Goal: Task Accomplishment & Management: Use online tool/utility

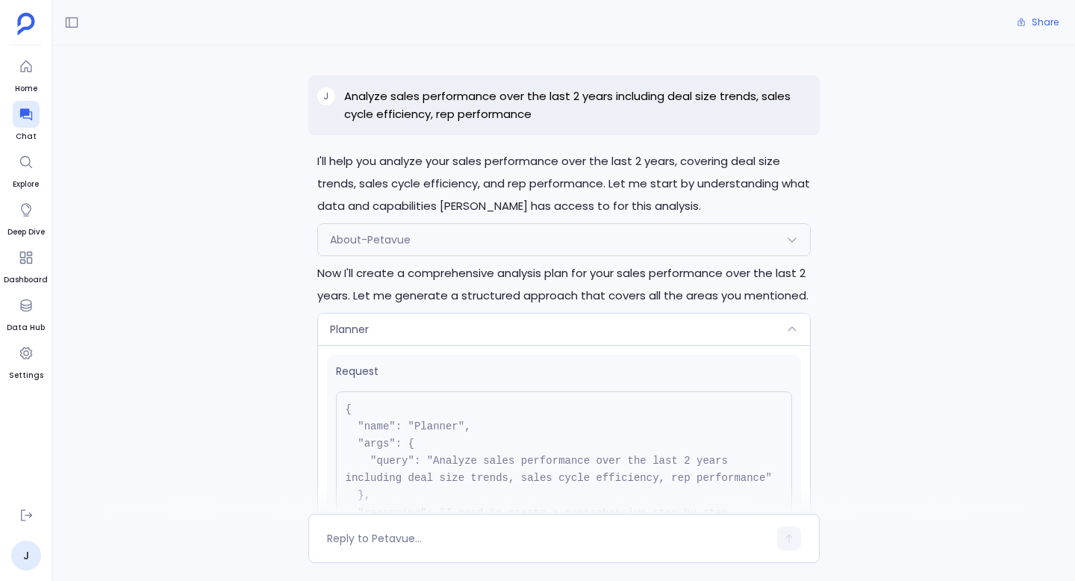
scroll to position [187, 0]
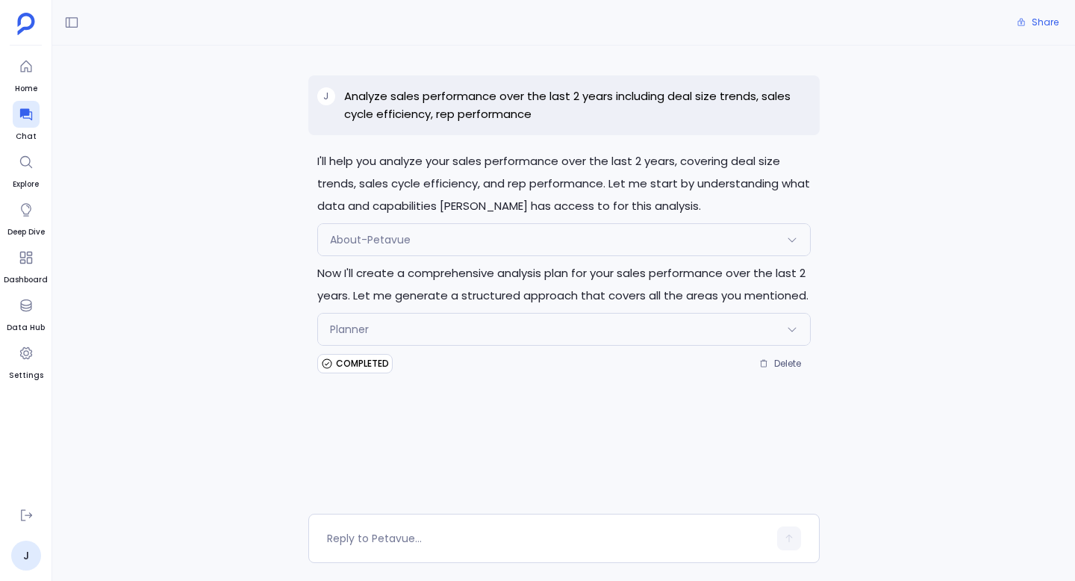
click at [471, 336] on div "Planner" at bounding box center [564, 329] width 492 height 31
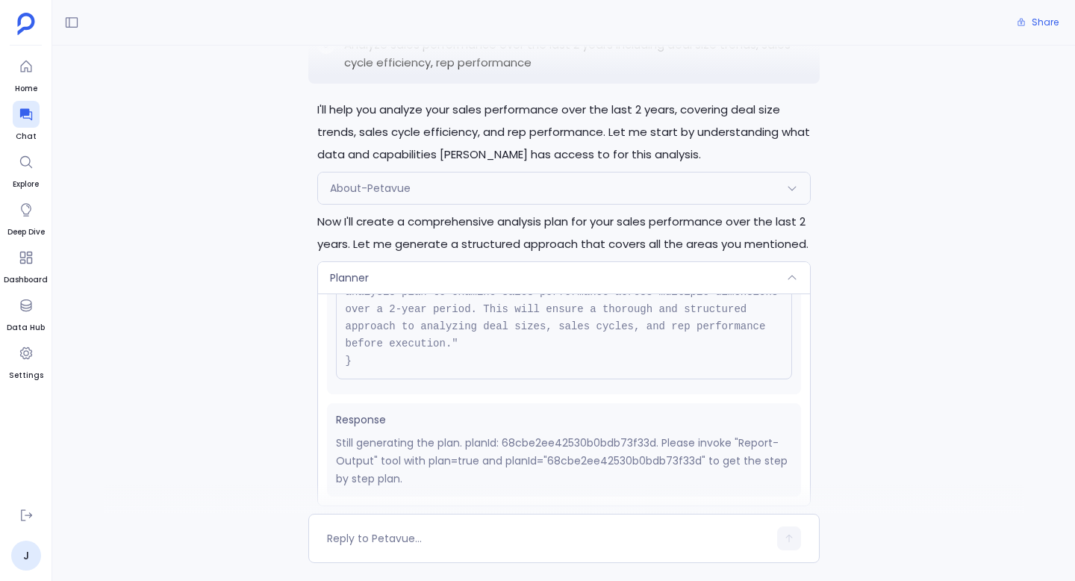
scroll to position [55, 0]
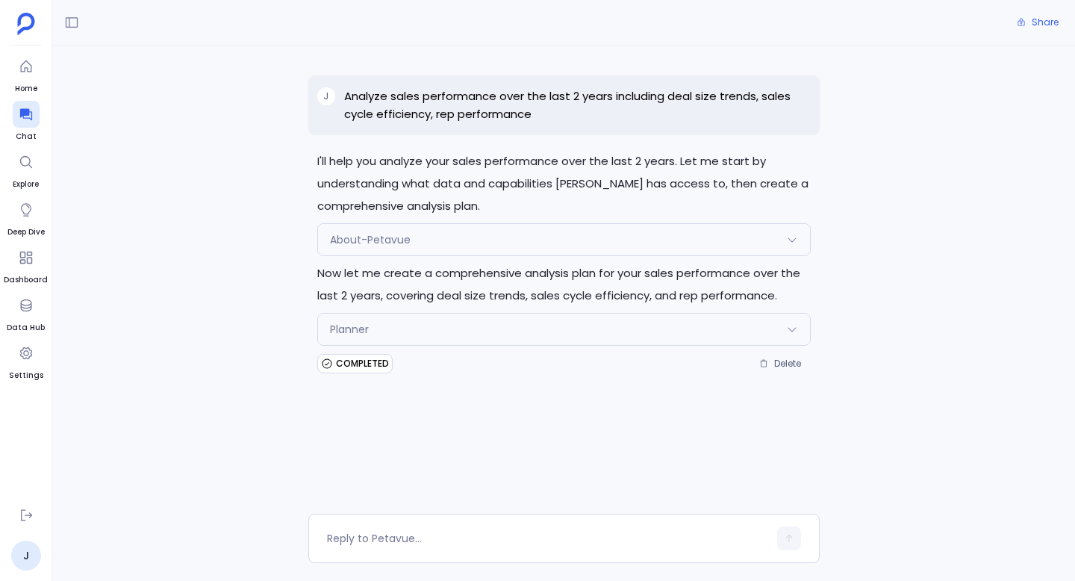
click at [588, 322] on div "Planner" at bounding box center [564, 329] width 492 height 31
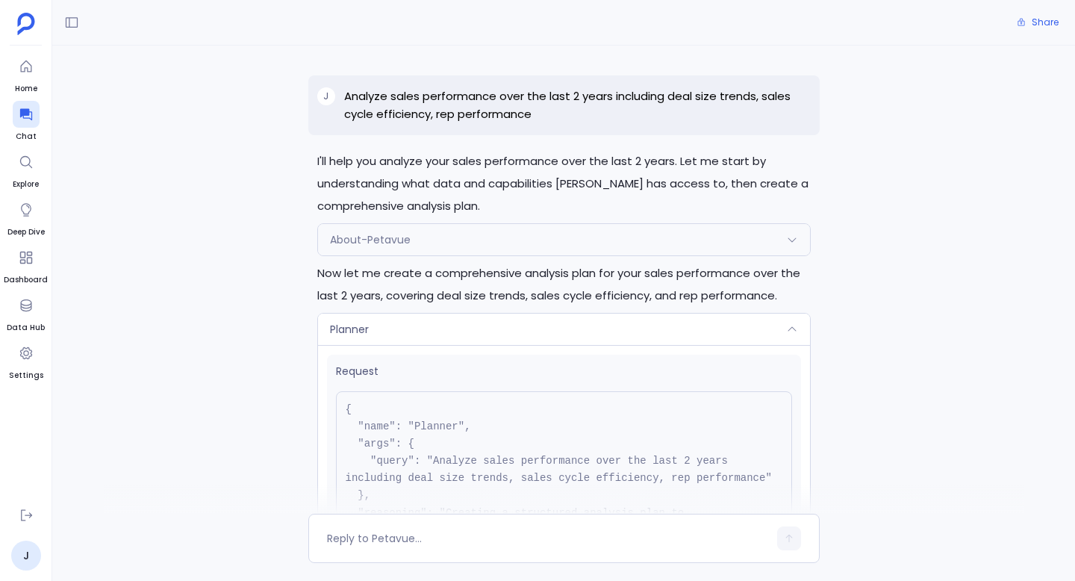
click at [519, 99] on p "Analyze sales performance over the last 2 years including deal size trends, sal…" at bounding box center [577, 105] width 467 height 36
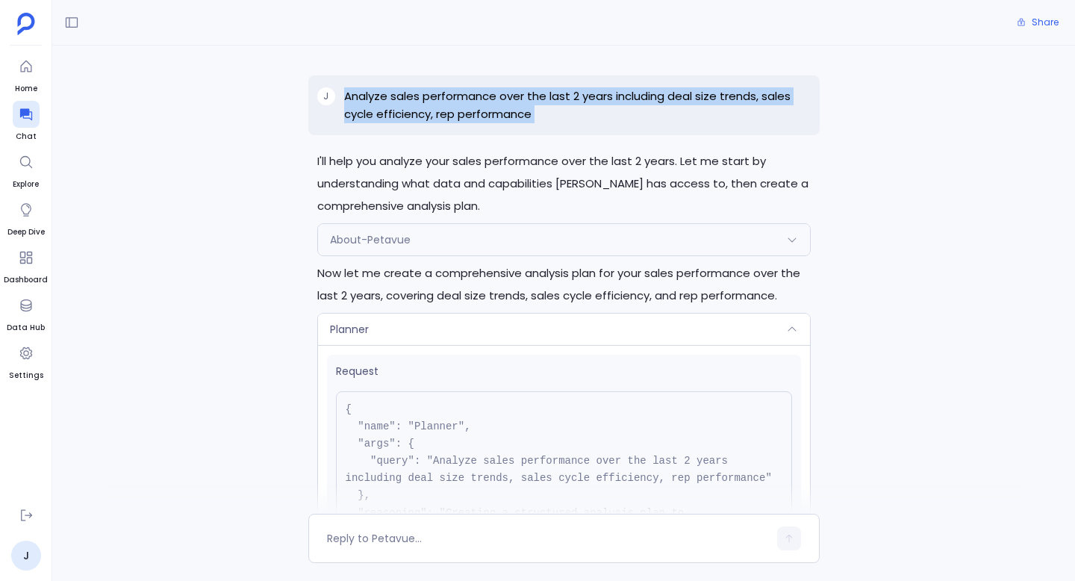
click at [519, 99] on p "Analyze sales performance over the last 2 years including deal size trends, sal…" at bounding box center [577, 105] width 467 height 36
copy p "Analyze sales performance over the last 2 years including deal size trends, sal…"
click at [28, 122] on div at bounding box center [26, 114] width 27 height 27
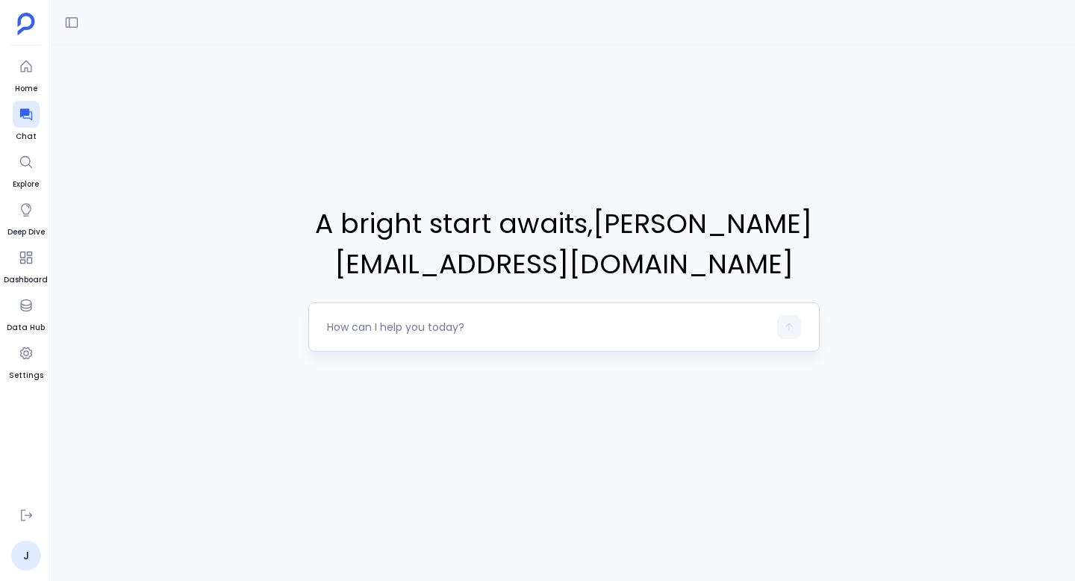
click at [444, 330] on textarea at bounding box center [547, 327] width 441 height 15
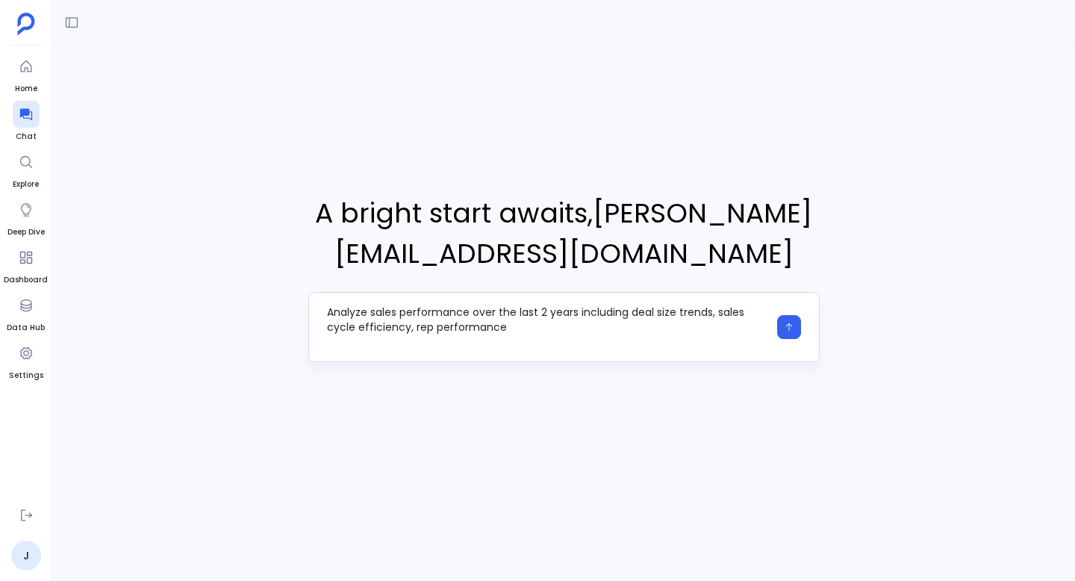
type textarea "Analyze sales performance over the last 2 years including deal size trends, sal…"
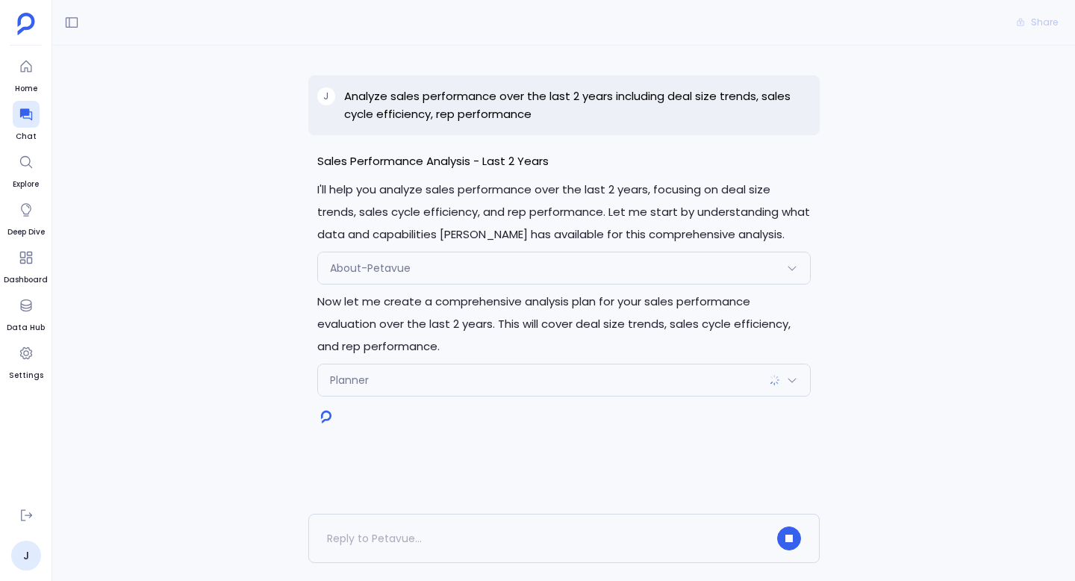
click at [405, 378] on div "Planner" at bounding box center [564, 379] width 492 height 31
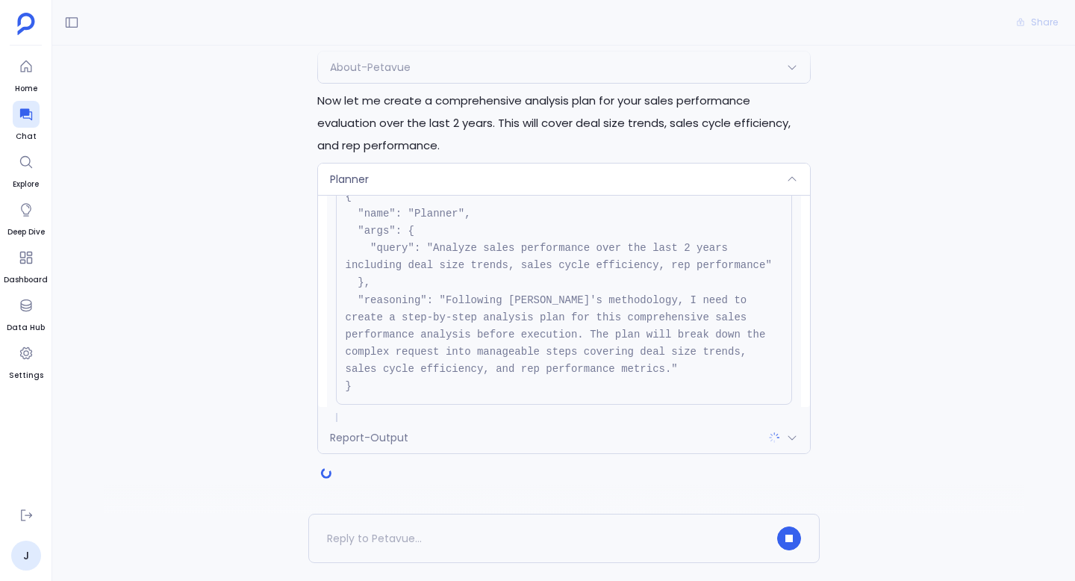
scroll to position [187, 0]
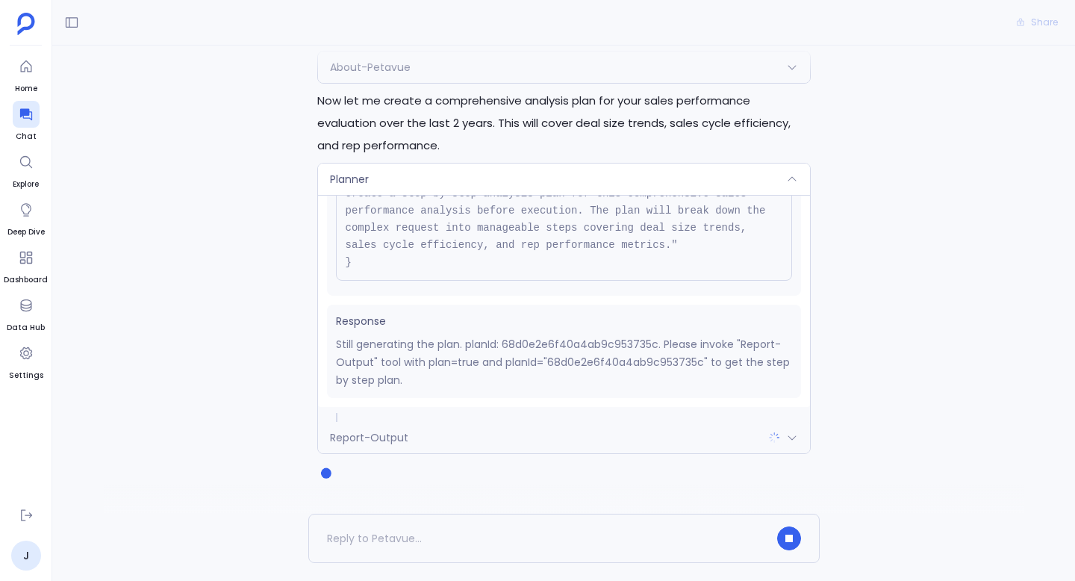
click at [547, 179] on div "Planner" at bounding box center [564, 179] width 492 height 31
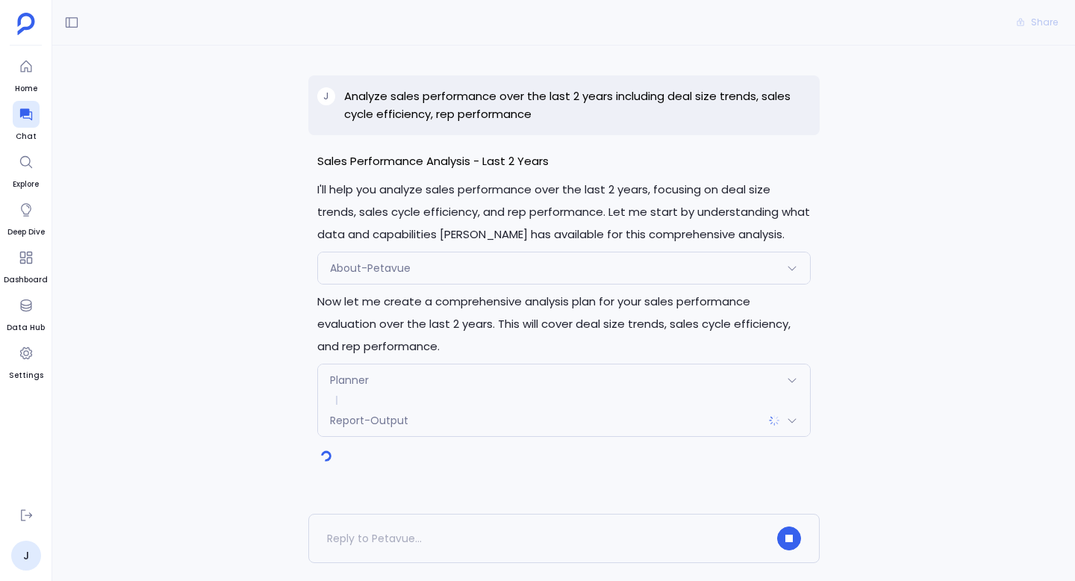
scroll to position [0, 0]
click at [497, 407] on div "Report-Output" at bounding box center [564, 420] width 492 height 31
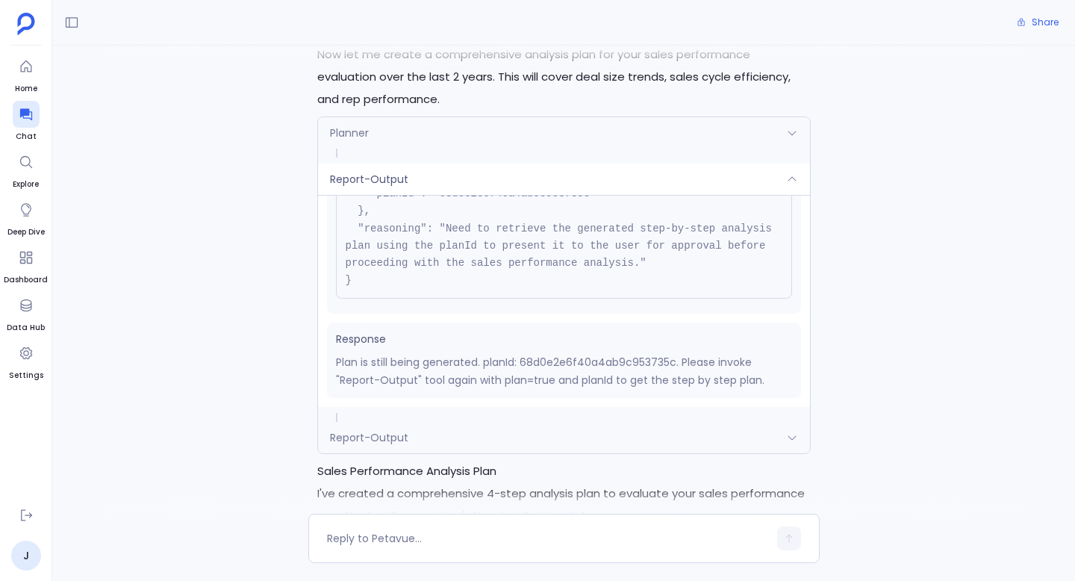
scroll to position [2112, 0]
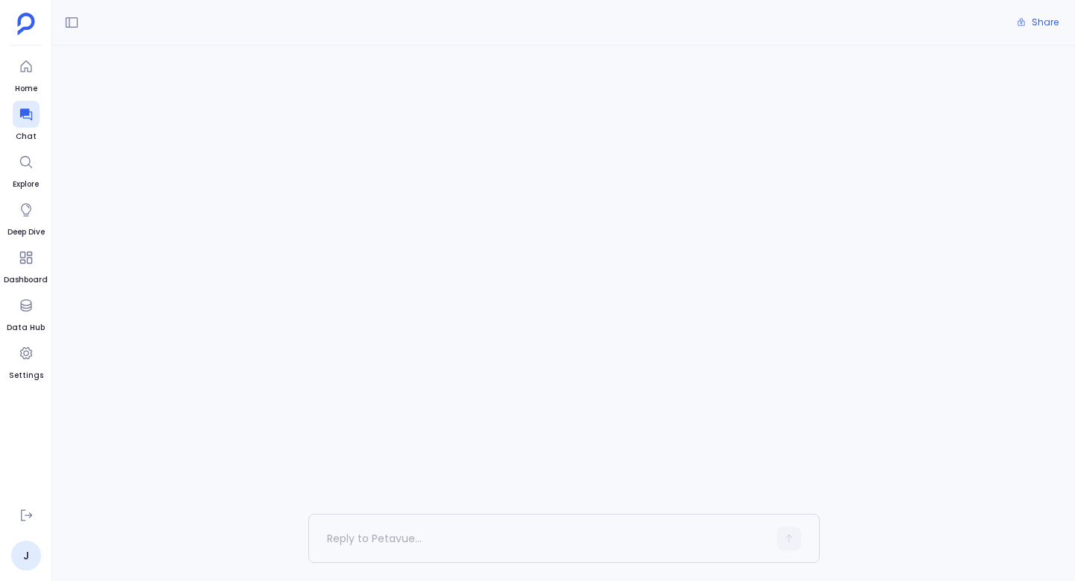
click at [187, 358] on div "Conversation not found Conversación no encontrada Conversazione non trovata Con…" at bounding box center [563, 280] width 1023 height 468
click at [27, 67] on icon at bounding box center [25, 66] width 11 height 12
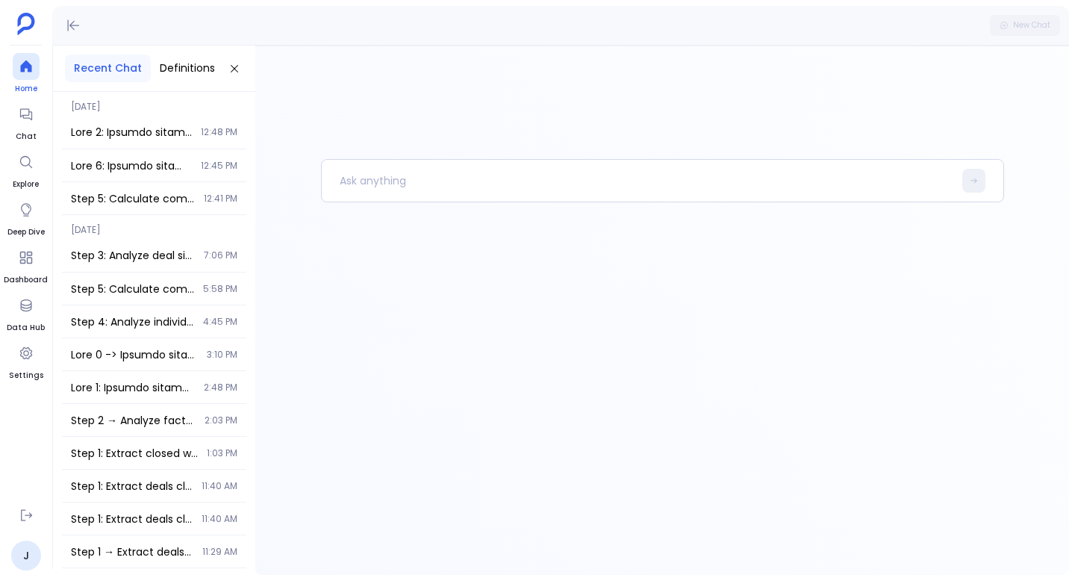
click at [30, 66] on icon at bounding box center [25, 66] width 11 height 12
click at [445, 183] on p at bounding box center [638, 180] width 632 height 39
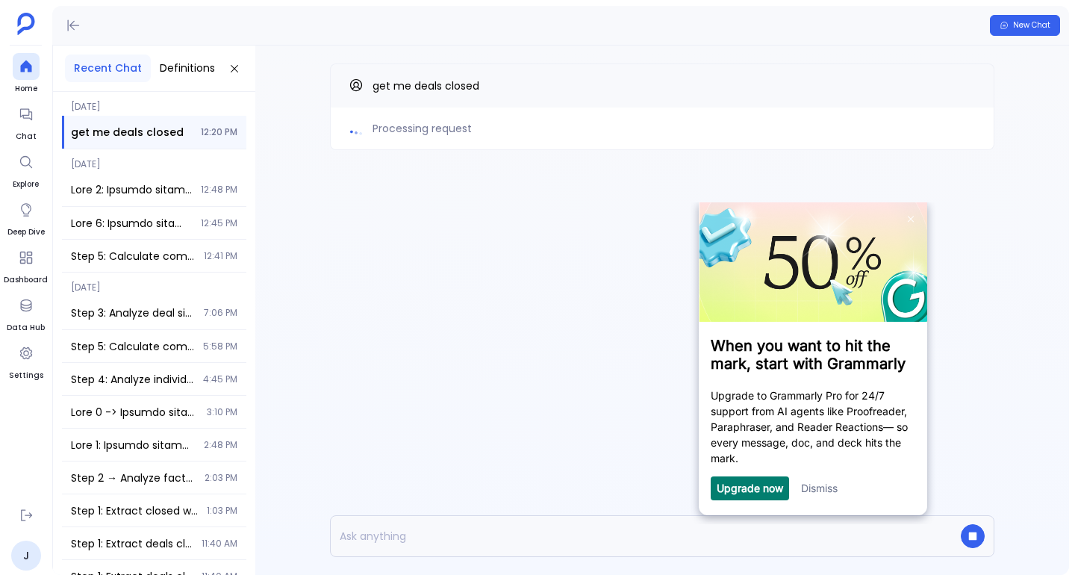
click at [837, 489] on link "Dismiss" at bounding box center [818, 488] width 37 height 13
